Goal: Find specific page/section: Find specific page/section

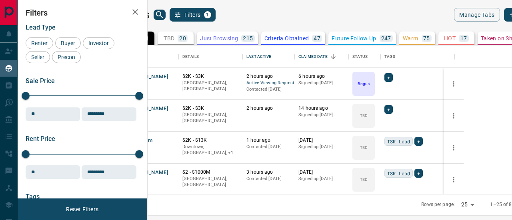
scroll to position [143, 355]
click at [271, 55] on div "Last Active" at bounding box center [258, 57] width 25 height 22
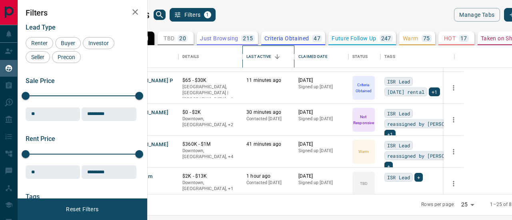
scroll to position [40, 0]
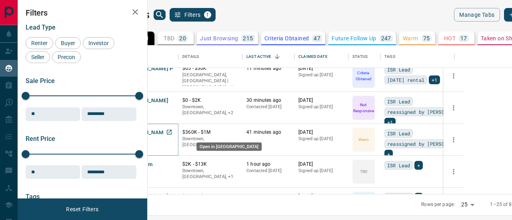
click at [172, 130] on icon "Open in New Tab" at bounding box center [169, 132] width 5 height 5
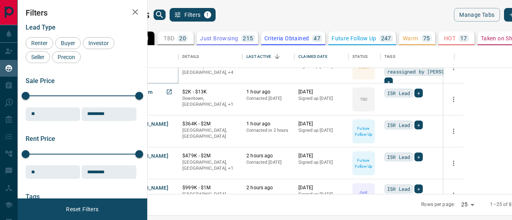
scroll to position [120, 0]
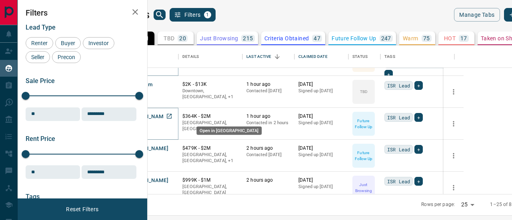
click at [172, 116] on icon "Open in New Tab" at bounding box center [169, 116] width 5 height 5
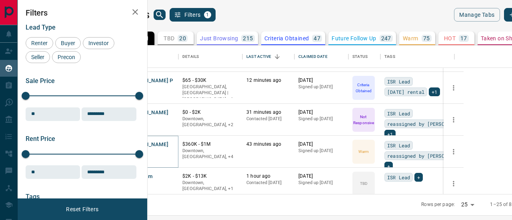
scroll to position [40, 0]
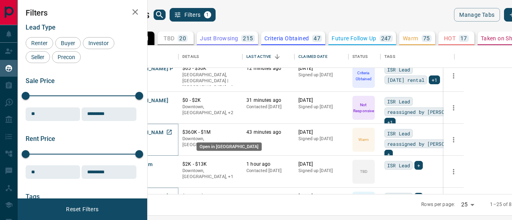
click at [172, 132] on icon "Open in New Tab" at bounding box center [169, 132] width 6 height 6
click at [172, 131] on icon "Open in New Tab" at bounding box center [169, 132] width 6 height 6
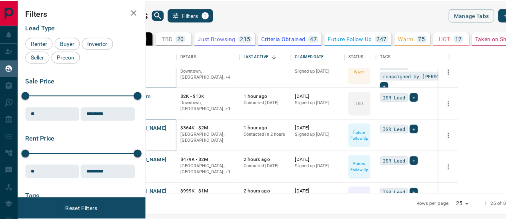
scroll to position [120, 0]
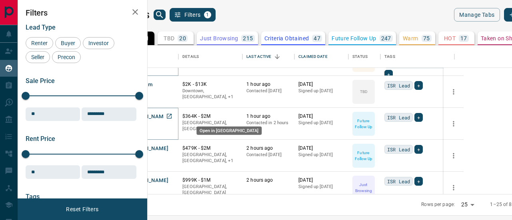
click at [172, 115] on icon "Open in New Tab" at bounding box center [169, 116] width 6 height 6
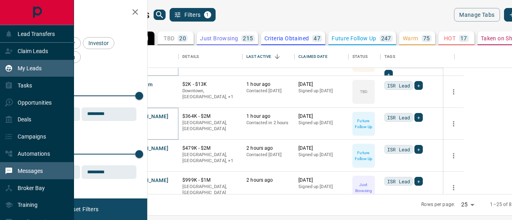
click at [29, 172] on p "Messages" at bounding box center [30, 171] width 25 height 6
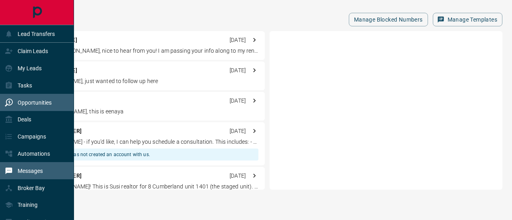
click at [37, 103] on p "Opportunities" at bounding box center [35, 103] width 34 height 6
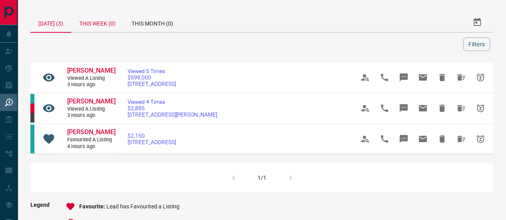
click at [105, 14] on div "This Week (0)" at bounding box center [97, 22] width 52 height 19
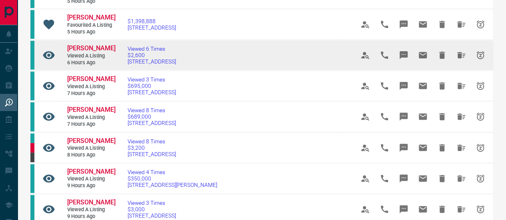
scroll to position [280, 0]
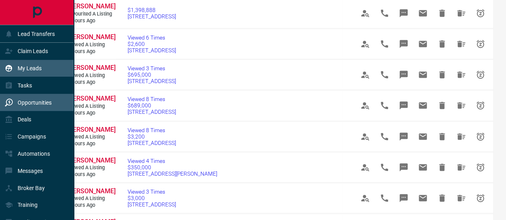
click at [33, 68] on p "My Leads" at bounding box center [30, 68] width 24 height 6
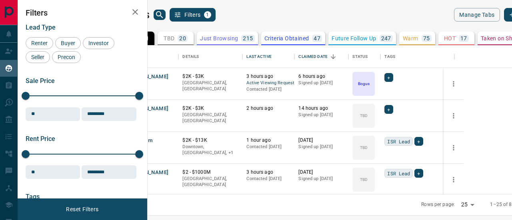
scroll to position [143, 355]
click at [164, 13] on icon "search button" at bounding box center [160, 15] width 10 height 10
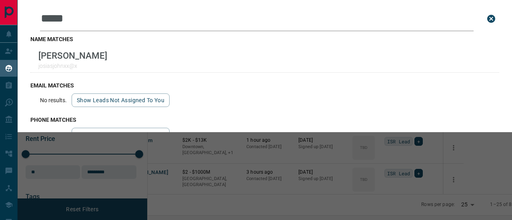
drag, startPoint x: 75, startPoint y: 21, endPoint x: 37, endPoint y: 20, distance: 38.4
click at [37, 20] on div "Leads Search Bar ***** Search for a lead by name, email, phone, or id" at bounding box center [264, 18] width 469 height 25
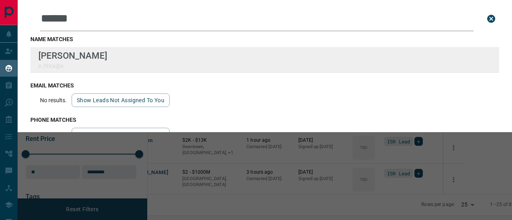
type input "******"
